Goal: Navigation & Orientation: Find specific page/section

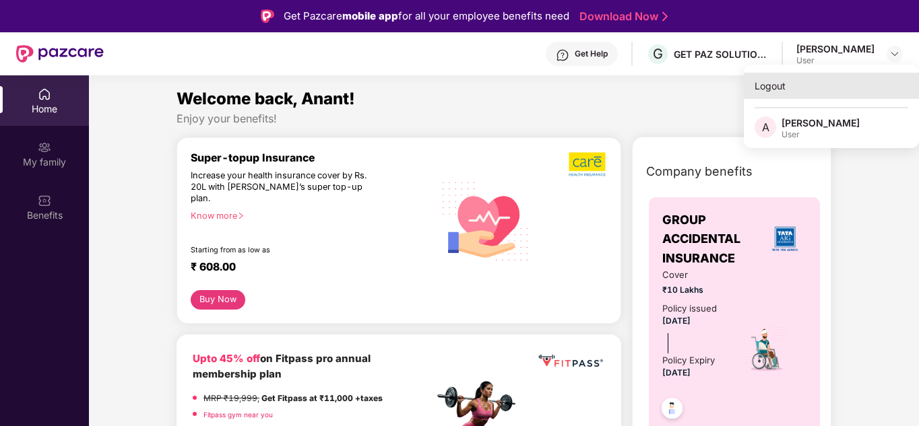
click at [771, 88] on div "Logout" at bounding box center [831, 86] width 175 height 26
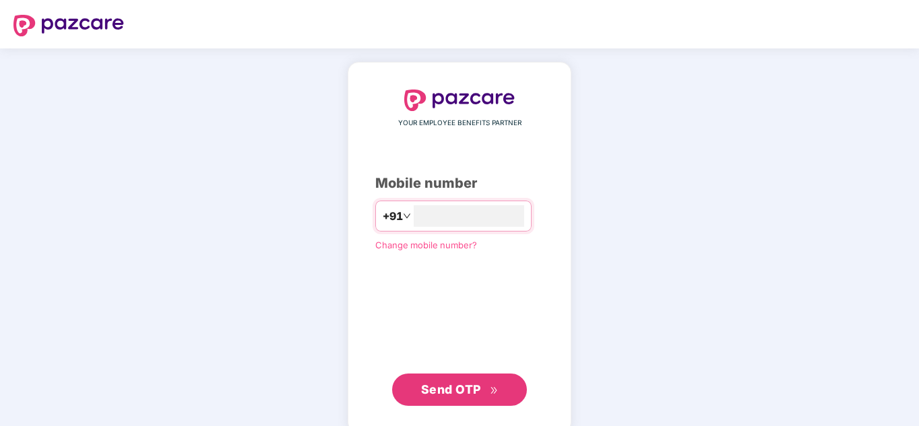
type input "**********"
click at [453, 384] on span "Send OTP" at bounding box center [451, 390] width 60 height 14
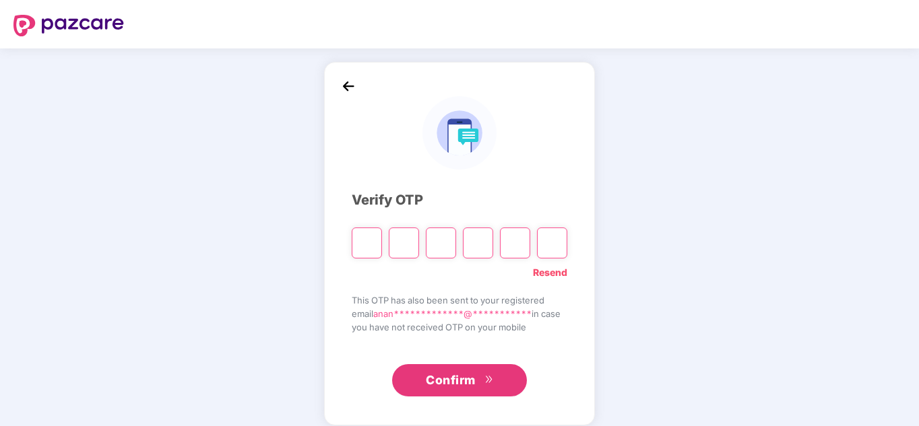
paste input "*"
type input "*"
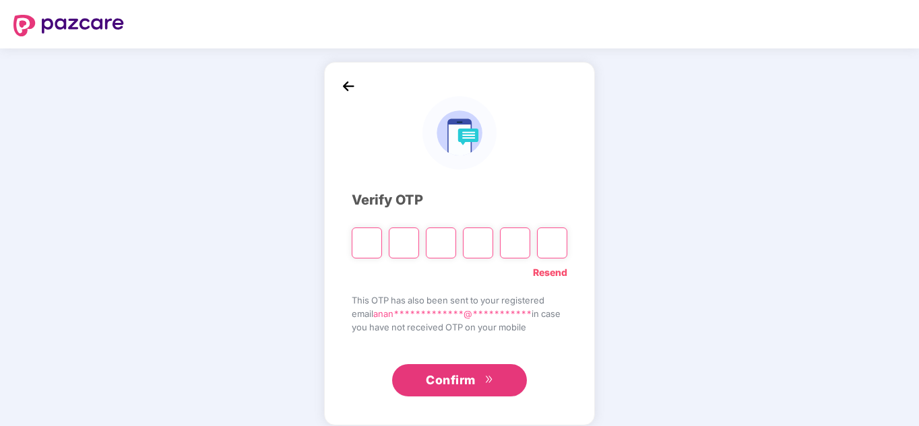
type input "*"
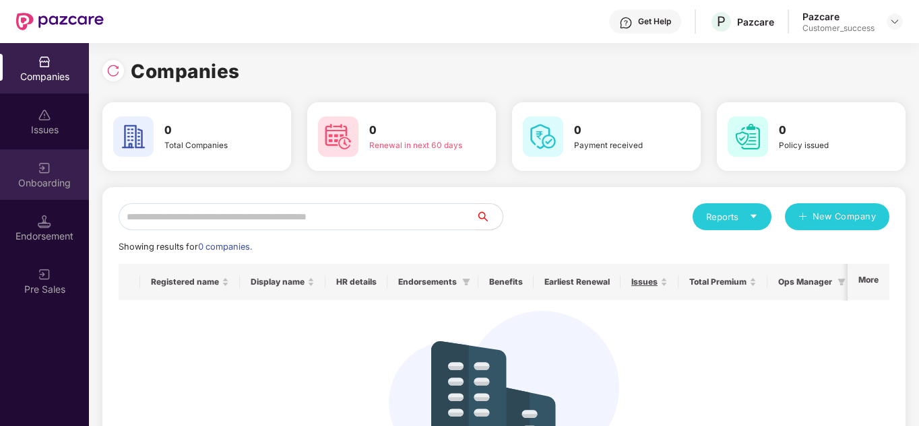
click at [50, 174] on img at bounding box center [44, 168] width 13 height 13
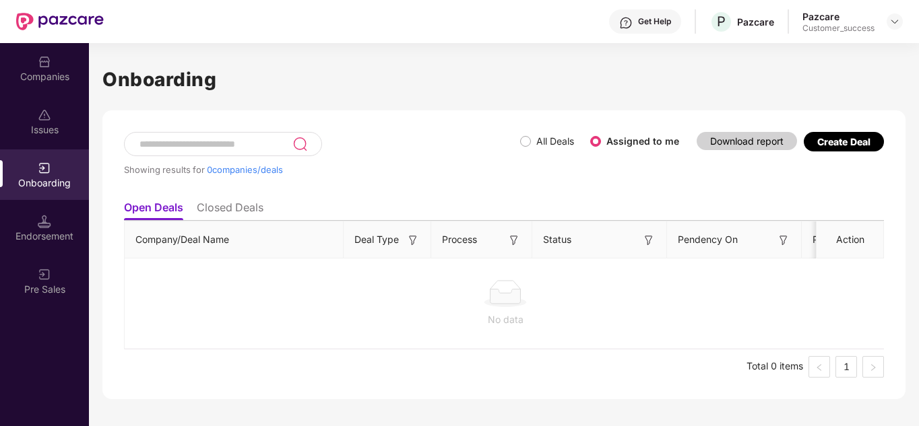
click at [44, 70] on div "Companies" at bounding box center [44, 76] width 89 height 13
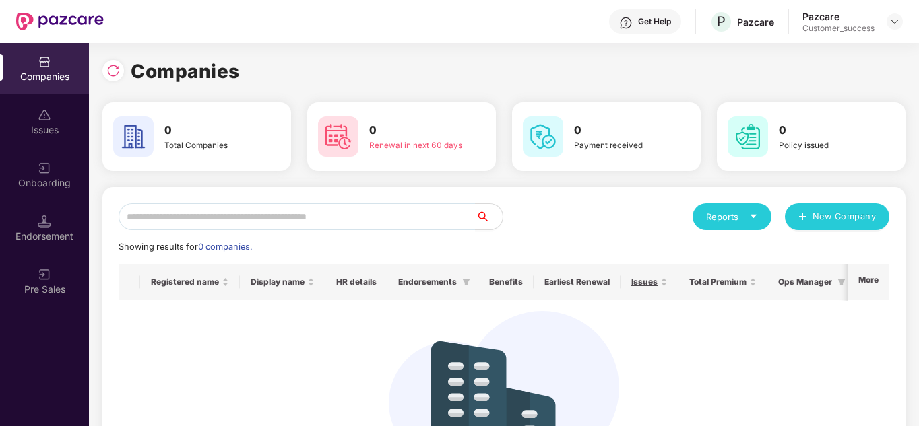
click at [467, 69] on div "Companies" at bounding box center [503, 72] width 803 height 30
click at [52, 207] on div "Endorsement" at bounding box center [44, 228] width 89 height 51
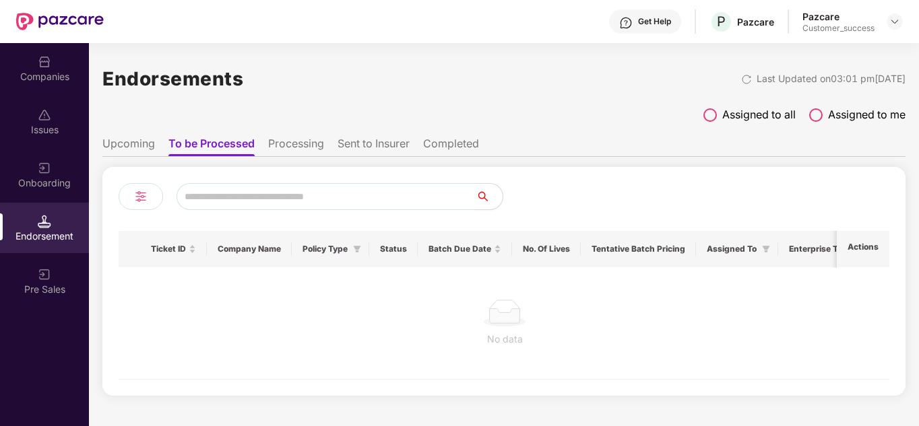
click at [65, 174] on div "Onboarding" at bounding box center [44, 175] width 89 height 51
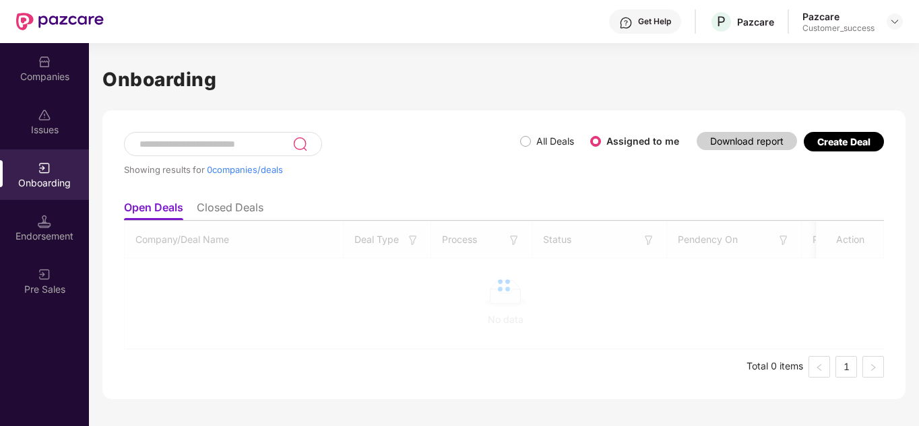
click at [65, 174] on div "Onboarding" at bounding box center [44, 175] width 89 height 51
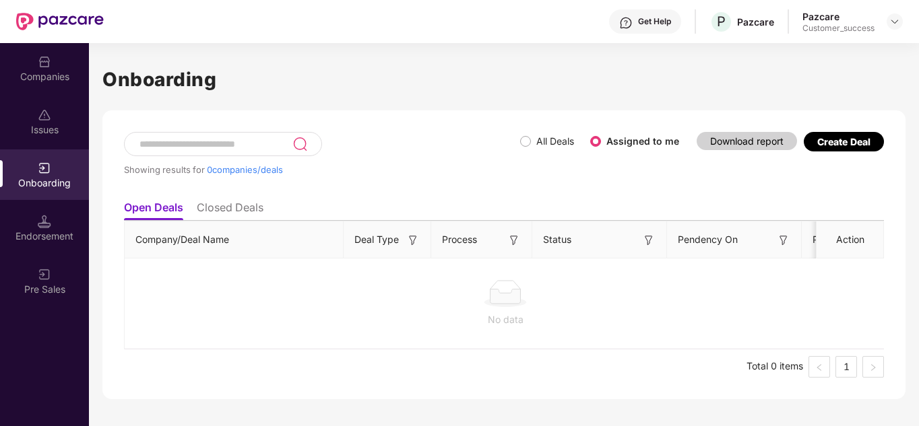
click at [65, 174] on div "Onboarding" at bounding box center [44, 175] width 89 height 51
click at [46, 66] on img at bounding box center [44, 61] width 13 height 13
